Goal: Task Accomplishment & Management: Manage account settings

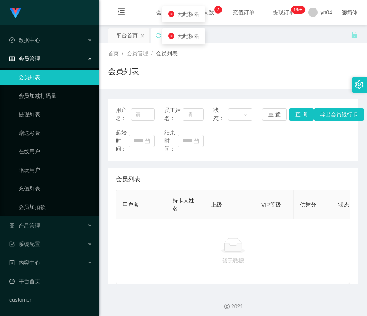
drag, startPoint x: 0, startPoint y: 0, endPoint x: 50, endPoint y: 81, distance: 95.0
click at [50, 81] on link "会员列表" at bounding box center [56, 76] width 74 height 15
click at [123, 11] on icon "图标: menu-fold" at bounding box center [121, 11] width 7 height 6
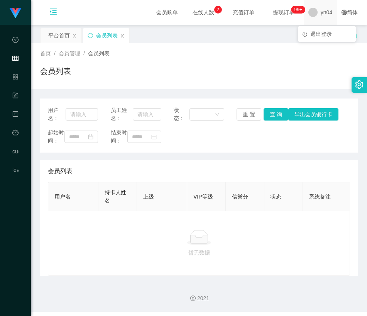
click at [321, 15] on span "yn04" at bounding box center [327, 12] width 12 height 25
click at [319, 34] on span "退出登录" at bounding box center [321, 34] width 22 height 6
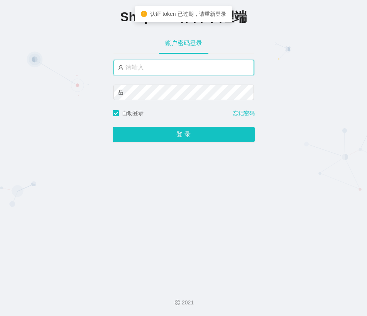
click at [168, 65] on input "text" at bounding box center [183, 67] width 141 height 15
type input "yn04"
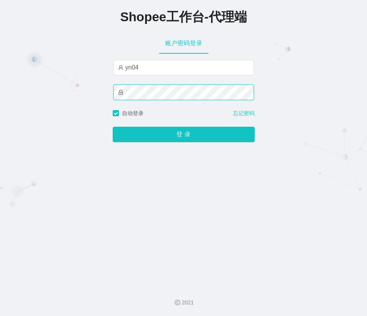
click at [113, 127] on button "登 录" at bounding box center [184, 134] width 142 height 15
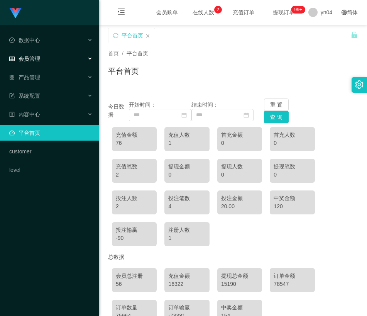
click at [50, 59] on div "会员管理" at bounding box center [49, 58] width 99 height 15
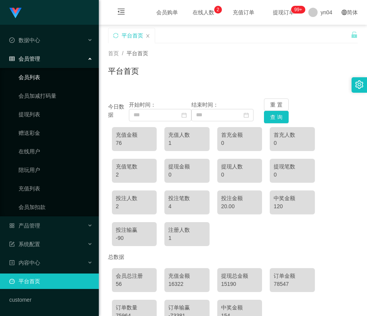
click at [43, 76] on link "会员列表" at bounding box center [56, 76] width 74 height 15
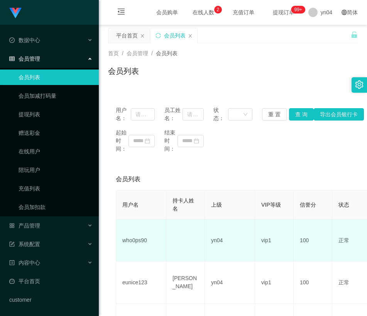
click at [136, 237] on td "who0ps90" at bounding box center [141, 240] width 50 height 42
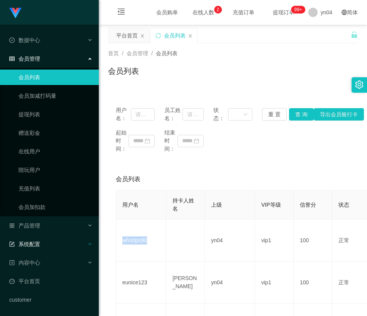
copy td "who0ps90"
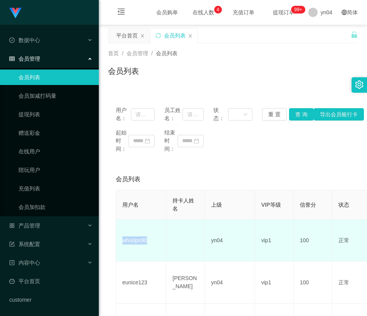
click at [139, 238] on td "who0ps90" at bounding box center [141, 240] width 50 height 42
click at [131, 241] on td "who0ps90" at bounding box center [141, 240] width 50 height 42
click at [138, 243] on td "who0ps90" at bounding box center [141, 240] width 50 height 42
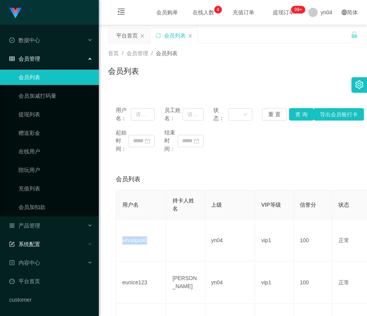
copy td "who0ps90"
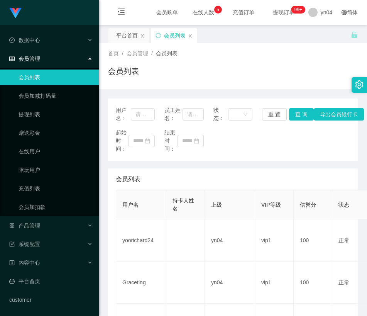
scroll to position [77, 0]
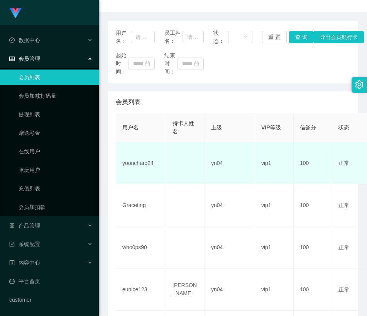
click at [145, 164] on td "yoorichard24" at bounding box center [141, 163] width 50 height 42
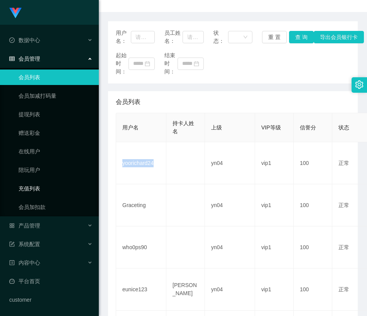
copy td "yoorichard24"
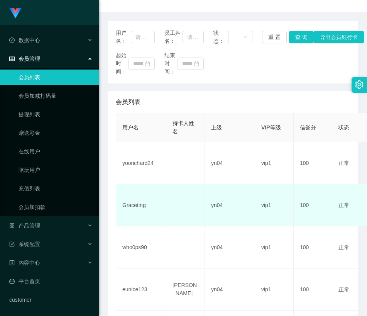
click at [137, 204] on td "Graceting" at bounding box center [141, 205] width 50 height 42
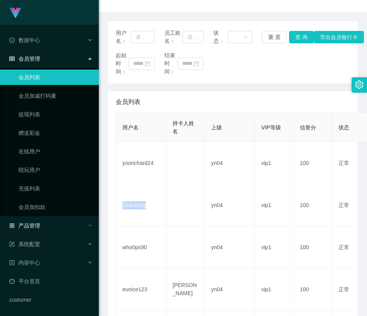
copy td "Graceting"
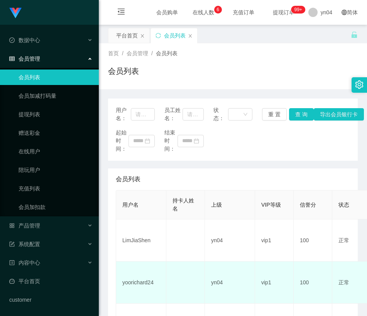
scroll to position [39, 0]
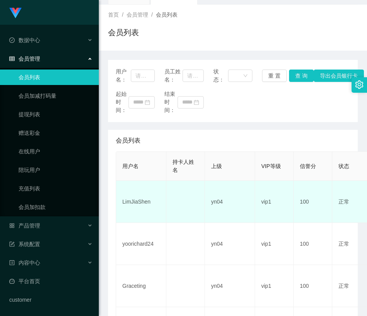
click at [135, 204] on td "LimJiaShen" at bounding box center [141, 202] width 50 height 42
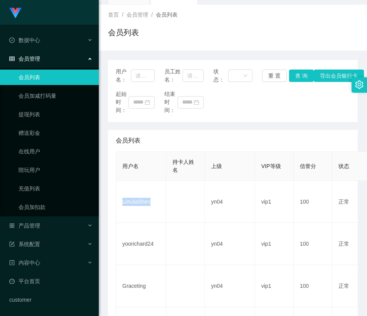
copy td "LimJiaShen"
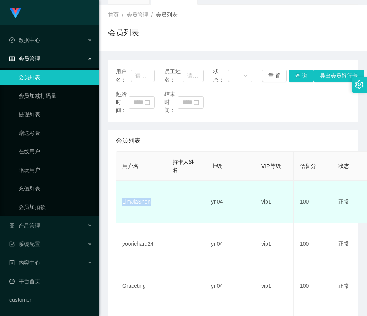
click at [142, 198] on td "LimJiaShen" at bounding box center [141, 202] width 50 height 42
click at [134, 201] on td "LimJiaShen" at bounding box center [141, 202] width 50 height 42
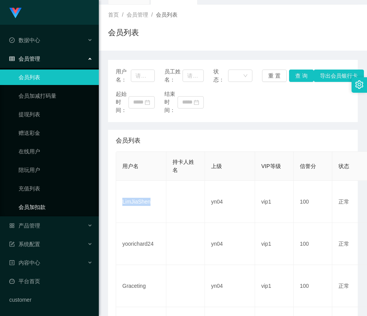
copy td "LimJiaShen"
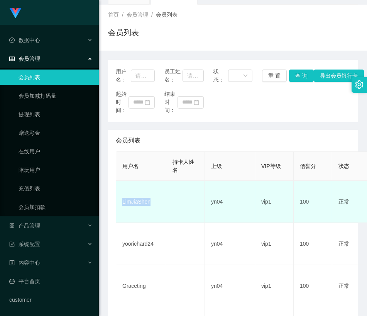
click at [145, 207] on td "LimJiaShen" at bounding box center [141, 202] width 50 height 42
click at [139, 202] on td "LimJiaShen" at bounding box center [141, 202] width 50 height 42
click at [138, 203] on td "LimJiaShen" at bounding box center [141, 202] width 50 height 42
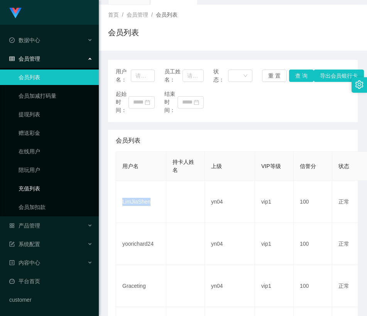
copy td "LimJiaShen"
click at [23, 282] on link "平台首页" at bounding box center [50, 280] width 83 height 15
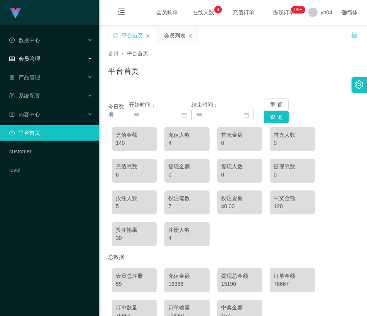
click at [44, 60] on div "会员管理" at bounding box center [49, 58] width 99 height 15
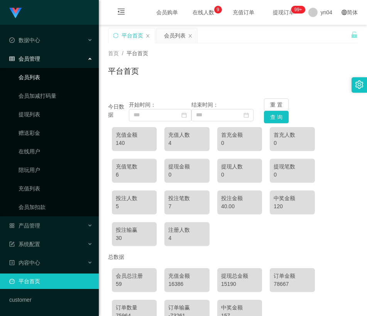
click at [37, 74] on link "会员列表" at bounding box center [56, 76] width 74 height 15
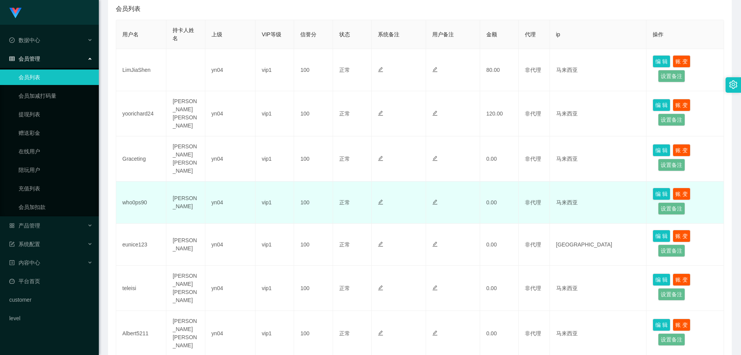
scroll to position [77, 0]
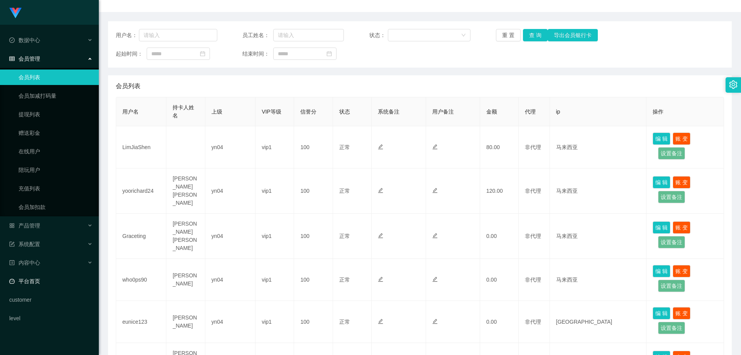
click at [46, 277] on link "平台首页" at bounding box center [50, 280] width 83 height 15
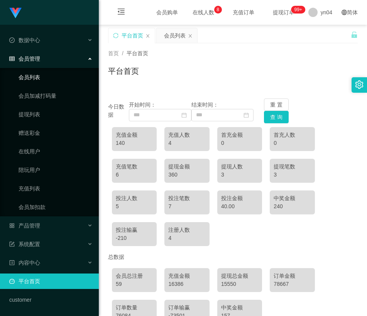
click at [39, 78] on link "会员列表" at bounding box center [56, 76] width 74 height 15
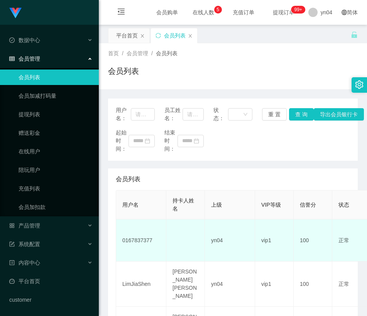
click at [141, 240] on td "0167837377" at bounding box center [141, 240] width 50 height 42
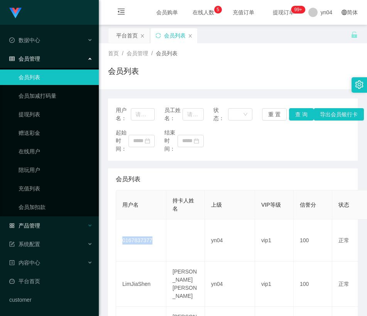
copy td "0167837377"
